Goal: Task Accomplishment & Management: Use online tool/utility

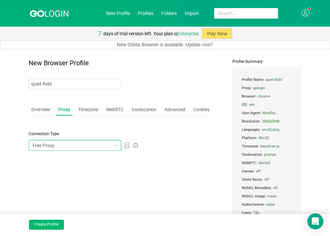
click at [66, 144] on div "Free Proxy" at bounding box center [73, 146] width 80 height 10
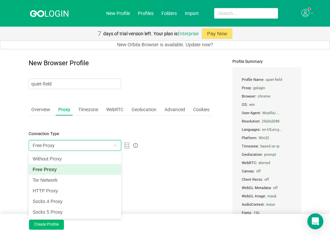
click at [63, 168] on li "Free Proxy" at bounding box center [75, 169] width 93 height 11
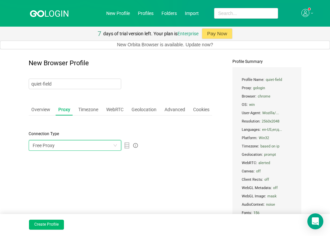
click at [41, 158] on div "New Browser Profile quiet-field Overview Proxy Timezone WebRTC Geolocation Adva…" at bounding box center [121, 172] width 184 height 226
click at [128, 145] on icon "icon: database" at bounding box center [127, 146] width 6 height 6
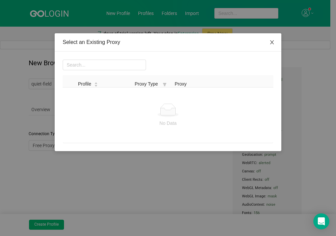
click at [274, 46] on span "Close" at bounding box center [272, 42] width 19 height 19
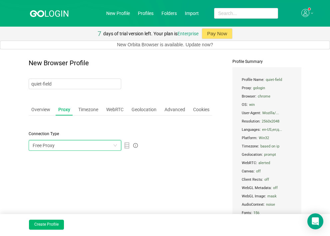
click at [65, 146] on div "Free Proxy" at bounding box center [73, 146] width 80 height 10
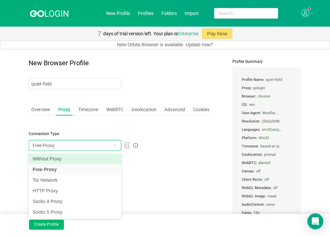
click at [61, 158] on li "Without Proxy" at bounding box center [75, 159] width 93 height 11
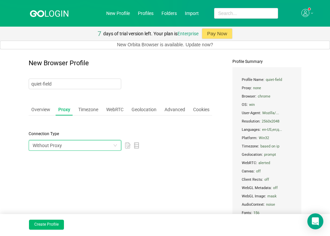
click at [65, 147] on div "Without Proxy" at bounding box center [73, 146] width 80 height 10
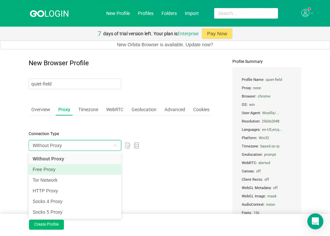
click at [58, 168] on li "Free Proxy" at bounding box center [75, 169] width 93 height 11
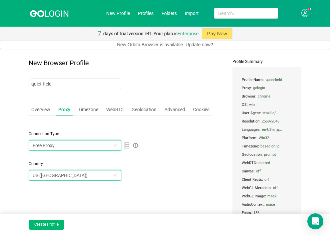
click at [57, 174] on div "US ([GEOGRAPHIC_DATA])" at bounding box center [60, 176] width 55 height 10
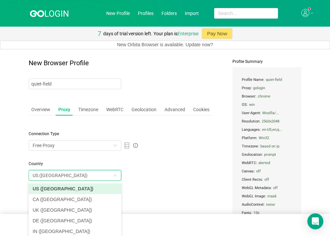
click at [57, 174] on div "US ([GEOGRAPHIC_DATA])" at bounding box center [60, 176] width 55 height 10
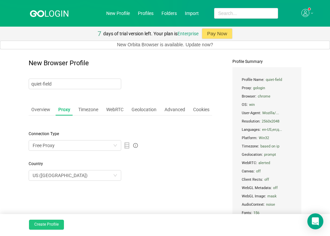
click at [46, 223] on button "Create Profile" at bounding box center [46, 225] width 35 height 10
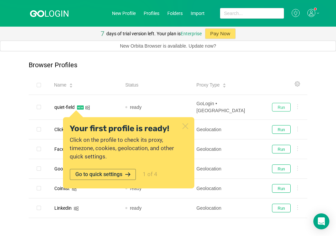
drag, startPoint x: 280, startPoint y: 103, endPoint x: 281, endPoint y: 81, distance: 21.3
click at [280, 103] on button "Run" at bounding box center [281, 107] width 19 height 9
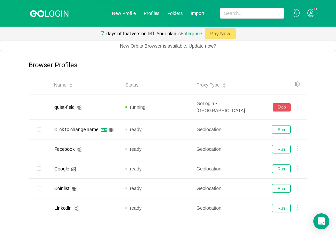
click at [261, 73] on div "Browser Profiles" at bounding box center [168, 68] width 279 height 14
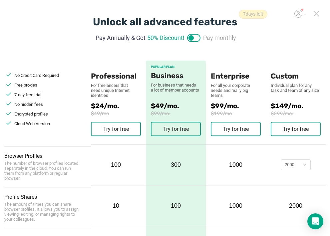
click at [316, 11] on icon at bounding box center [317, 14] width 6 height 6
